Goal: Complete application form: Complete application form

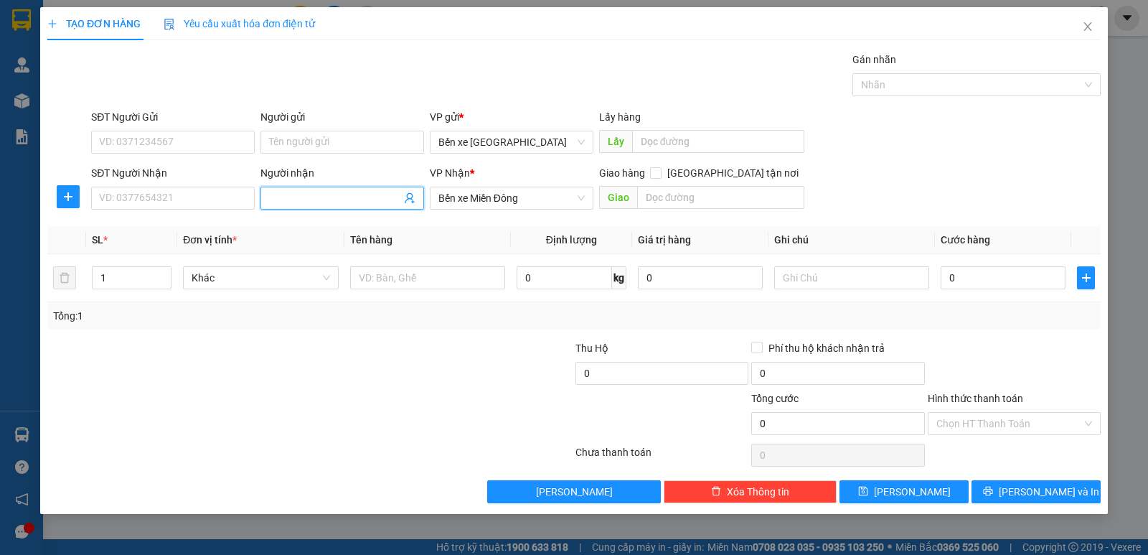
click at [326, 195] on input "Người nhận" at bounding box center [335, 198] width 132 height 16
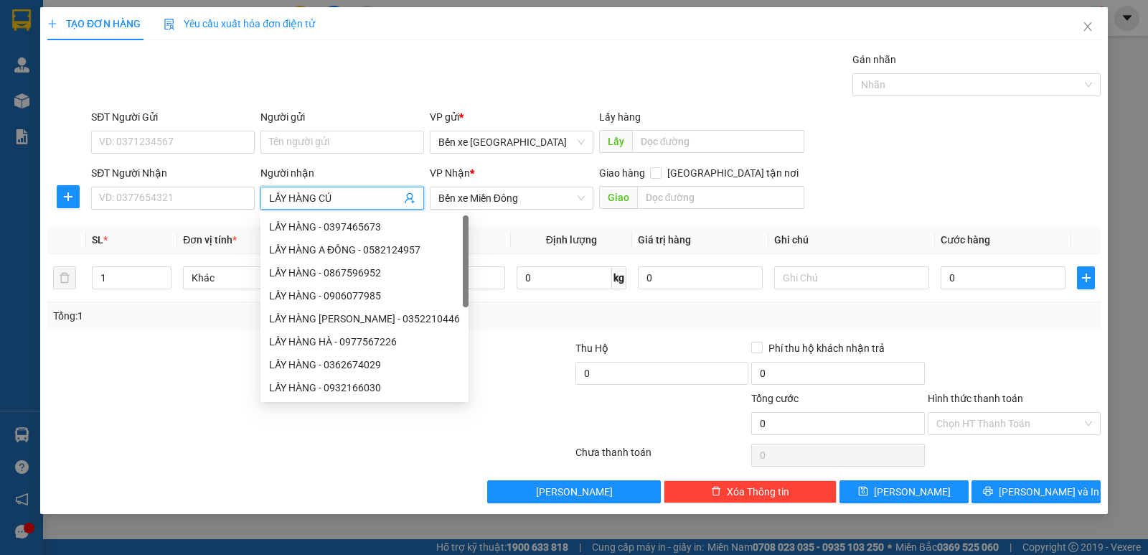
type input "LẤY HÀNG CÚC"
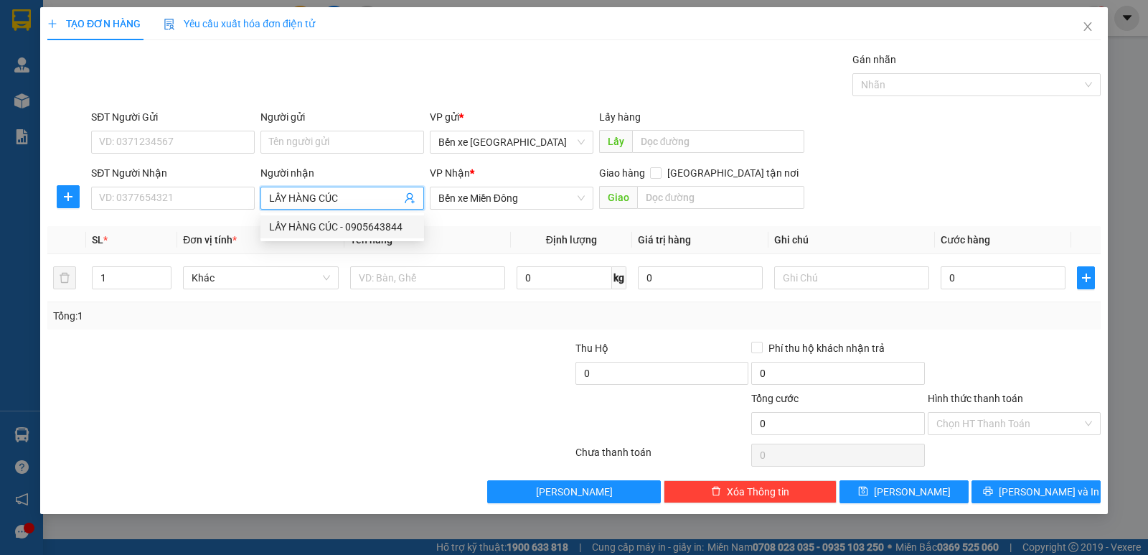
click at [415, 225] on div "LẤY HÀNG CÚC - 0905643844" at bounding box center [342, 227] width 146 height 16
type input "0905643844"
type input "LẤY HÀNG CÚC"
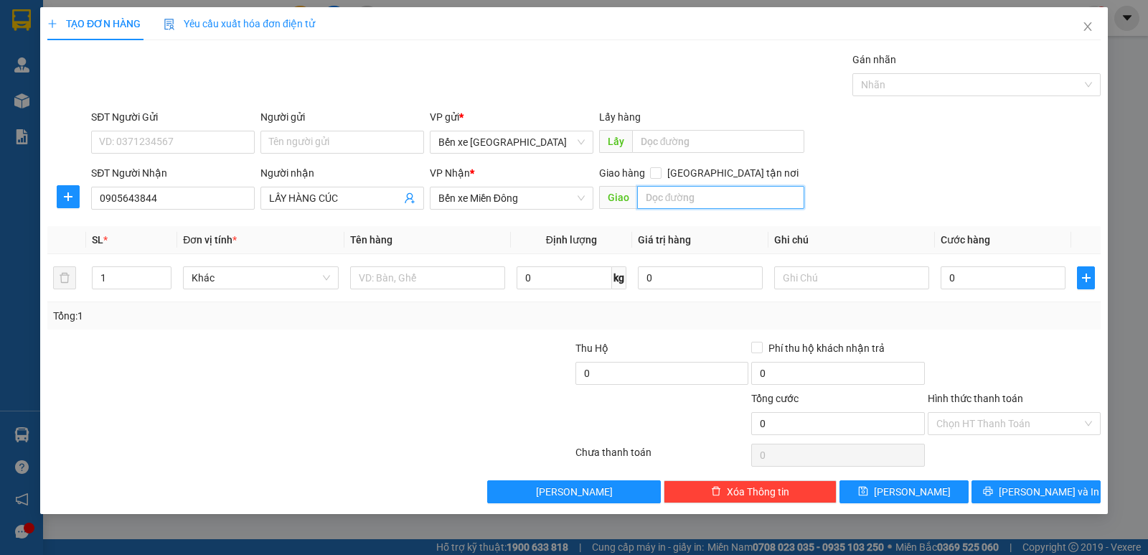
click at [655, 195] on input "text" at bounding box center [721, 197] width 168 height 23
type input "SA HUỲNH"
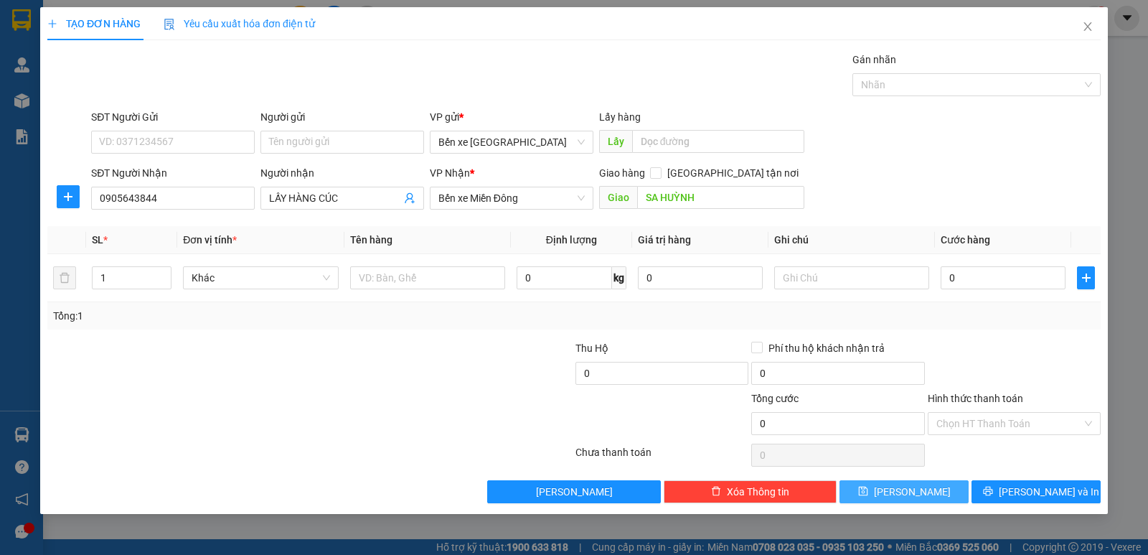
click at [868, 486] on icon "save" at bounding box center [863, 491] width 10 height 10
